Goal: Task Accomplishment & Management: Manage account settings

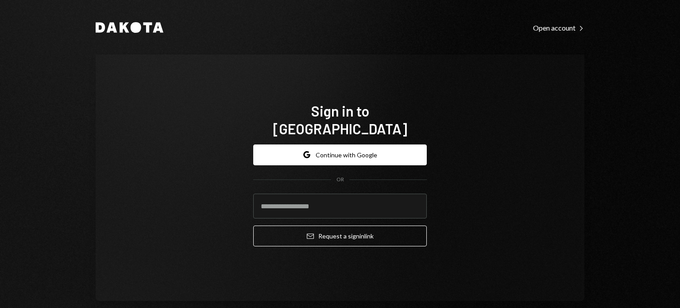
click at [392, 146] on button "Google Continue with Google" at bounding box center [339, 154] width 173 height 21
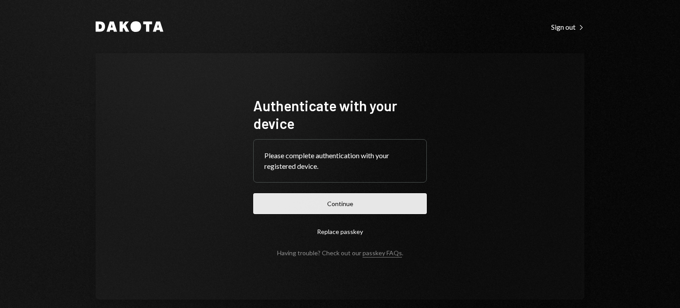
click at [398, 203] on button "Continue" at bounding box center [339, 203] width 173 height 21
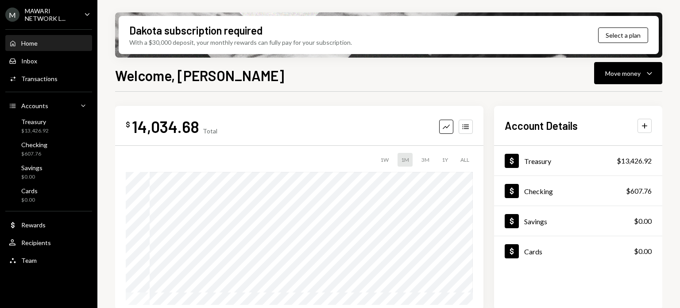
click at [91, 12] on icon "Caret Down" at bounding box center [87, 14] width 10 height 10
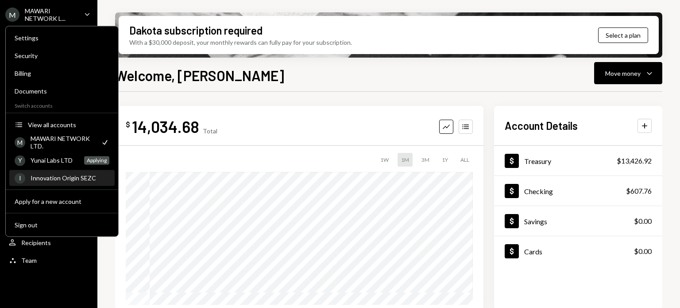
click at [49, 177] on div "Innovation Origin SEZC" at bounding box center [70, 178] width 79 height 8
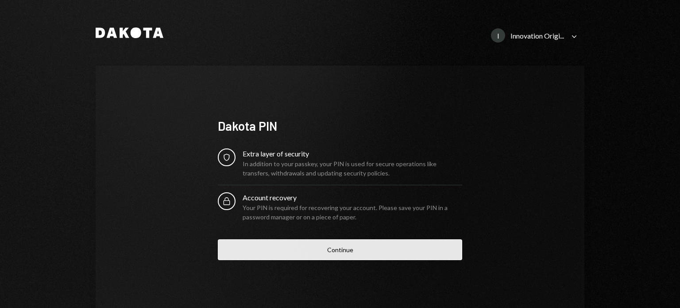
click at [361, 249] on button "Continue" at bounding box center [340, 249] width 244 height 21
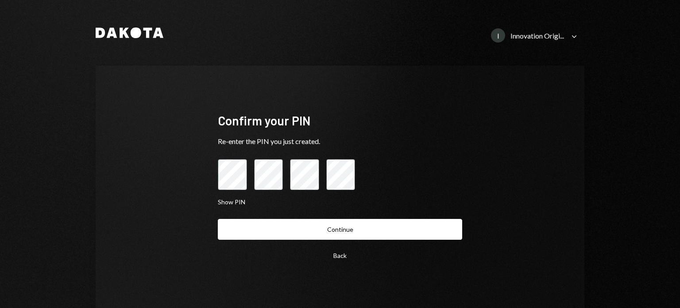
click at [304, 227] on button "Continue" at bounding box center [340, 229] width 244 height 21
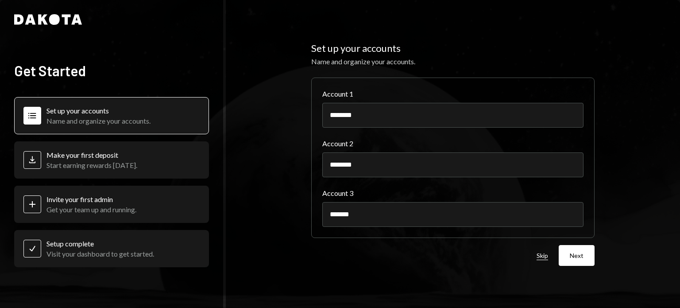
click at [546, 254] on button "Skip" at bounding box center [542, 255] width 12 height 8
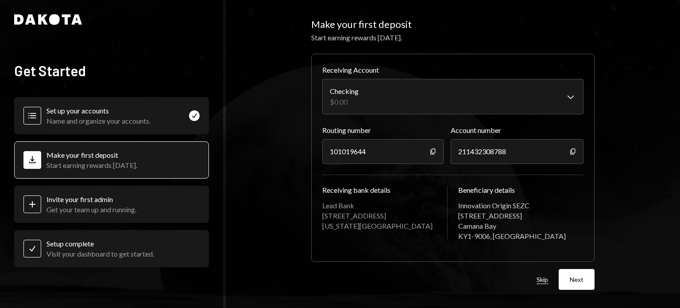
click at [545, 276] on button "Skip" at bounding box center [542, 279] width 12 height 8
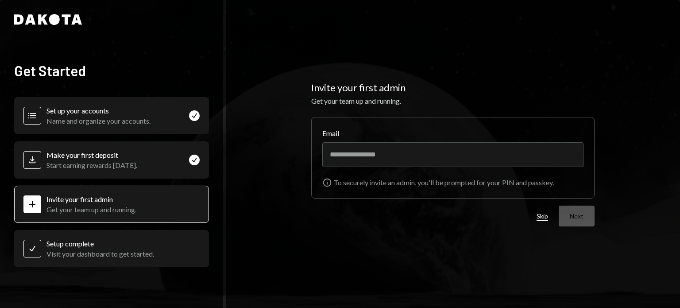
click at [543, 219] on button "Skip" at bounding box center [542, 216] width 12 height 8
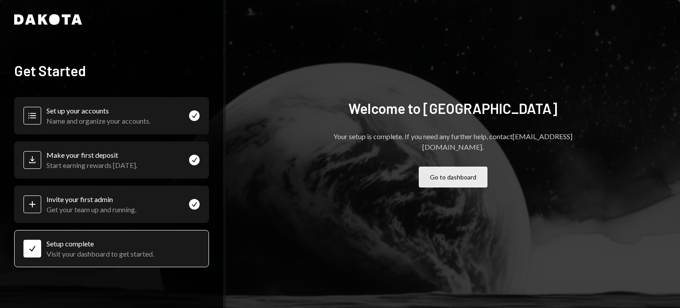
click at [461, 173] on button "Go to dashboard" at bounding box center [453, 176] width 69 height 21
